Goal: Transaction & Acquisition: Purchase product/service

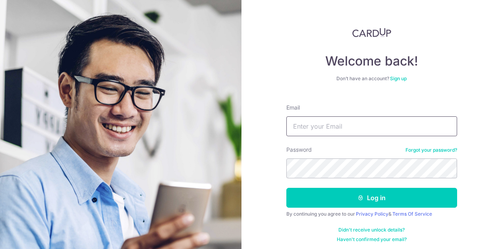
scroll to position [3, 0]
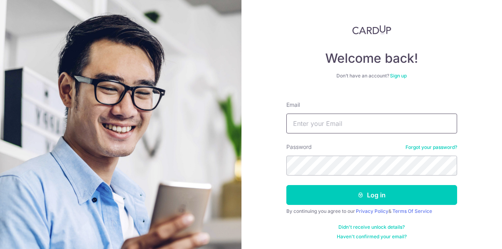
click at [341, 116] on input "Email" at bounding box center [372, 124] width 171 height 20
type input "a"
type input "[EMAIL_ADDRESS][PERSON_NAME][DOMAIN_NAME]"
click at [287, 185] on button "Log in" at bounding box center [372, 195] width 171 height 20
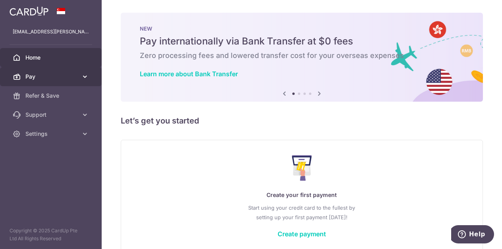
click at [90, 79] on link "Pay" at bounding box center [51, 76] width 102 height 19
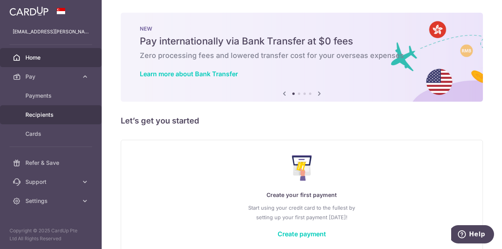
click at [39, 111] on span "Recipients" at bounding box center [51, 115] width 52 height 8
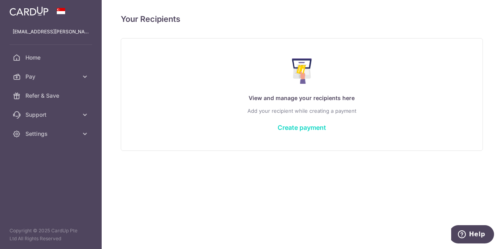
click at [293, 128] on link "Create payment" at bounding box center [302, 128] width 48 height 8
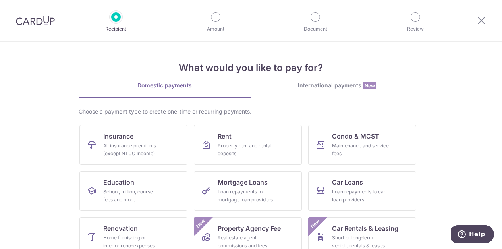
click at [331, 79] on div "What would you like to pay for? Domestic payments International payments New Ch…" at bounding box center [251, 199] width 345 height 314
click at [329, 86] on div "International payments New" at bounding box center [337, 85] width 172 height 8
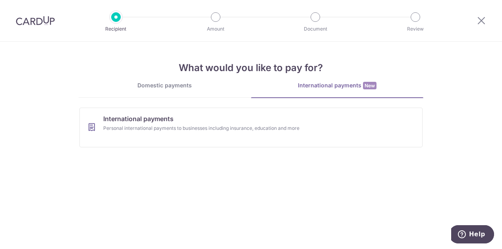
click at [175, 88] on div "Domestic payments" at bounding box center [165, 85] width 172 height 8
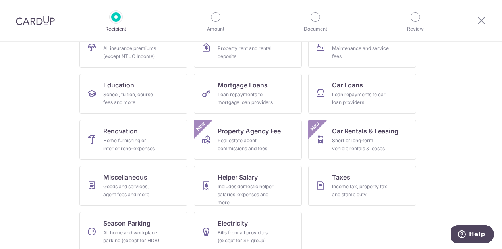
scroll to position [106, 0]
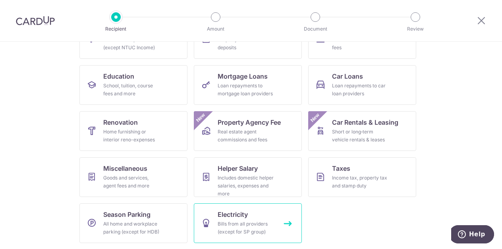
click at [230, 225] on div "Bills from all providers (except for SP group)" at bounding box center [246, 228] width 57 height 16
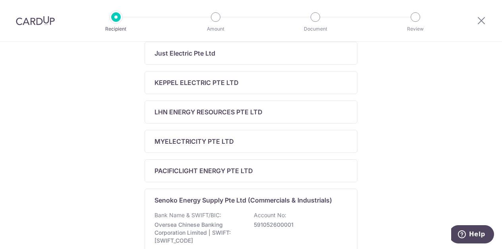
scroll to position [380, 0]
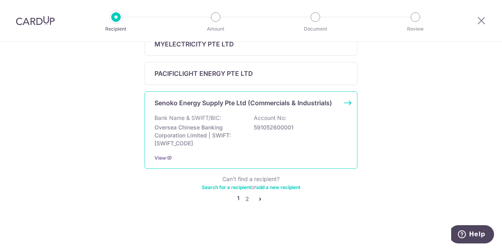
click at [256, 135] on div "Bank Name & SWIFT/BIC: Oversea Chinese Banking Corporation Limited | SWIFT: OCB…" at bounding box center [251, 130] width 193 height 33
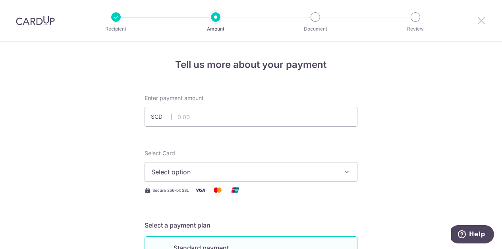
drag, startPoint x: 482, startPoint y: 23, endPoint x: 292, endPoint y: 34, distance: 191.1
click at [482, 23] on icon at bounding box center [482, 20] width 10 height 10
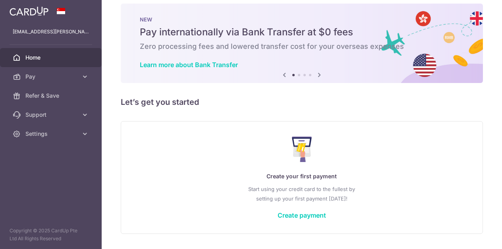
scroll to position [31, 0]
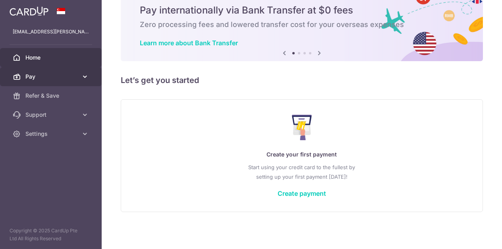
click at [81, 75] on icon at bounding box center [85, 77] width 8 height 8
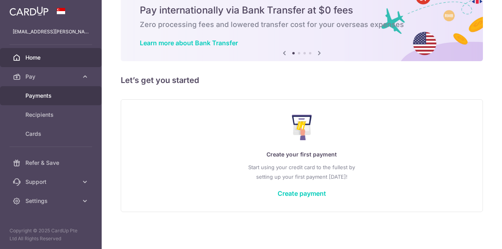
click at [46, 97] on span "Payments" at bounding box center [51, 96] width 52 height 8
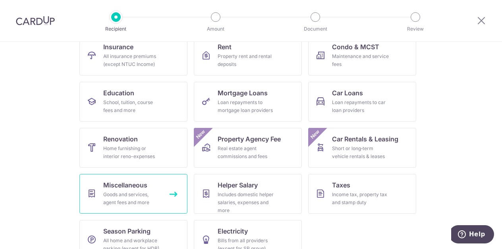
scroll to position [106, 0]
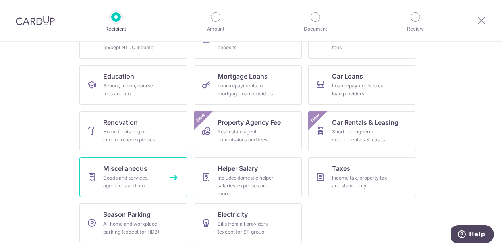
click at [136, 174] on div "Goods and services, agent fees and more" at bounding box center [131, 182] width 57 height 16
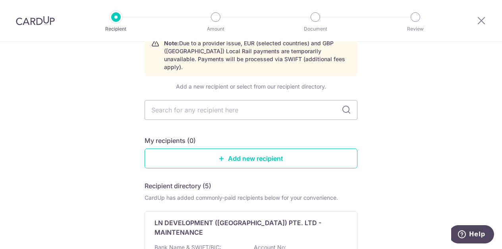
scroll to position [79, 0]
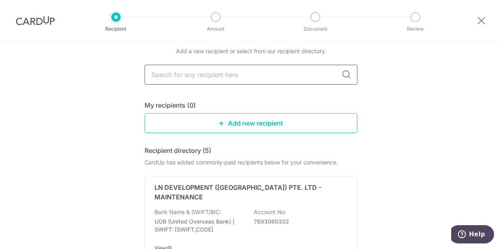
click at [293, 68] on input "text" at bounding box center [251, 75] width 213 height 20
type input "ZYM"
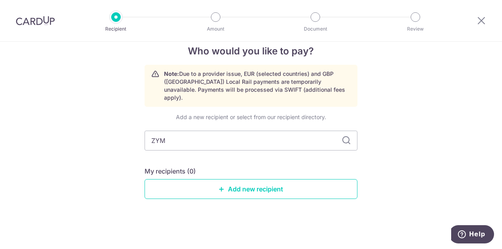
scroll to position [5, 0]
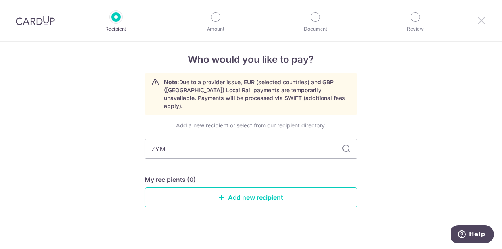
click at [478, 20] on icon at bounding box center [482, 20] width 10 height 10
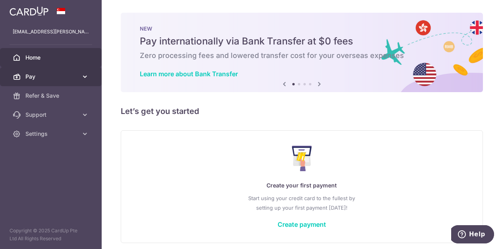
click at [75, 74] on span "Pay" at bounding box center [51, 77] width 52 height 8
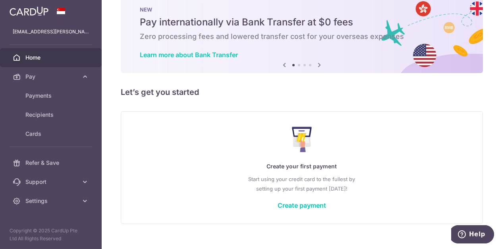
scroll to position [31, 0]
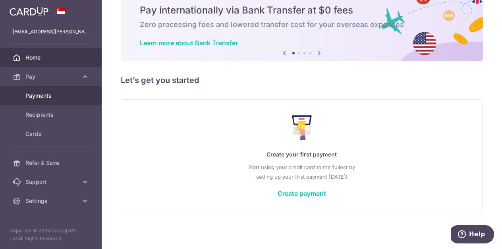
click at [59, 89] on link "Payments" at bounding box center [51, 95] width 102 height 19
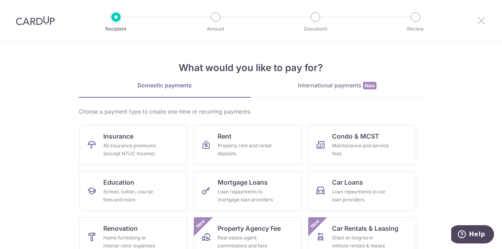
click at [483, 20] on icon at bounding box center [482, 20] width 10 height 10
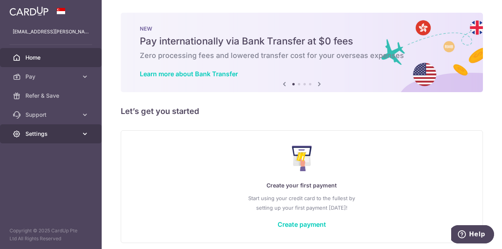
click at [85, 130] on icon at bounding box center [85, 134] width 8 height 8
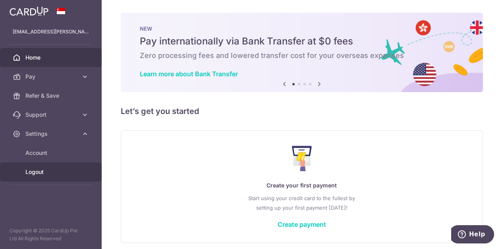
click at [28, 172] on span "Logout" at bounding box center [51, 172] width 52 height 8
